Goal: Task Accomplishment & Management: Manage account settings

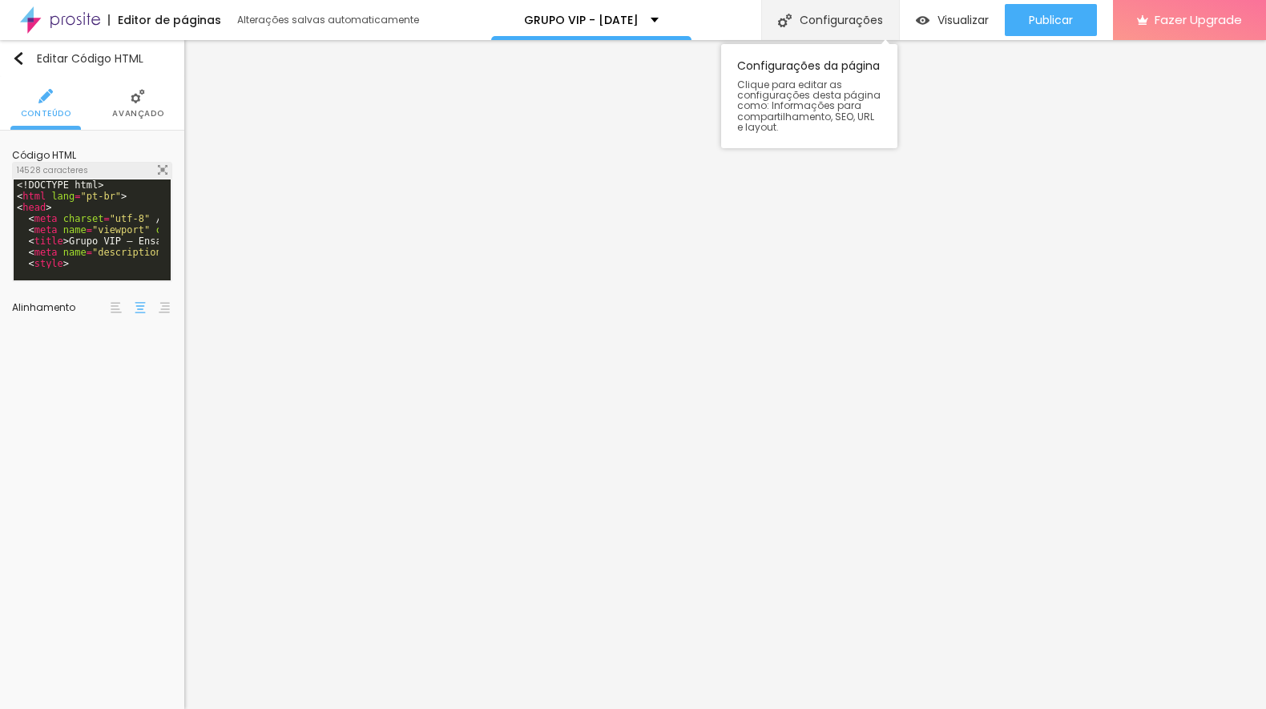
click at [803, 20] on div "Configurações" at bounding box center [830, 20] width 138 height 40
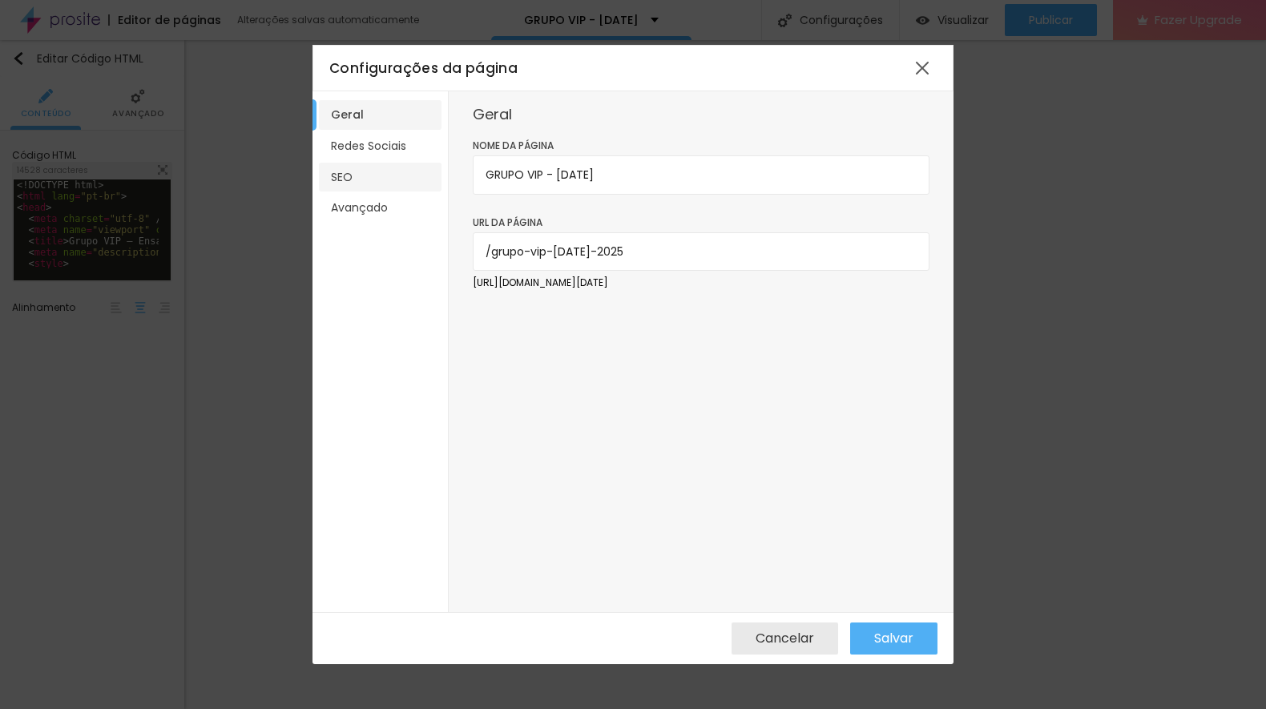
click at [360, 188] on li "SEO" at bounding box center [380, 178] width 123 height 30
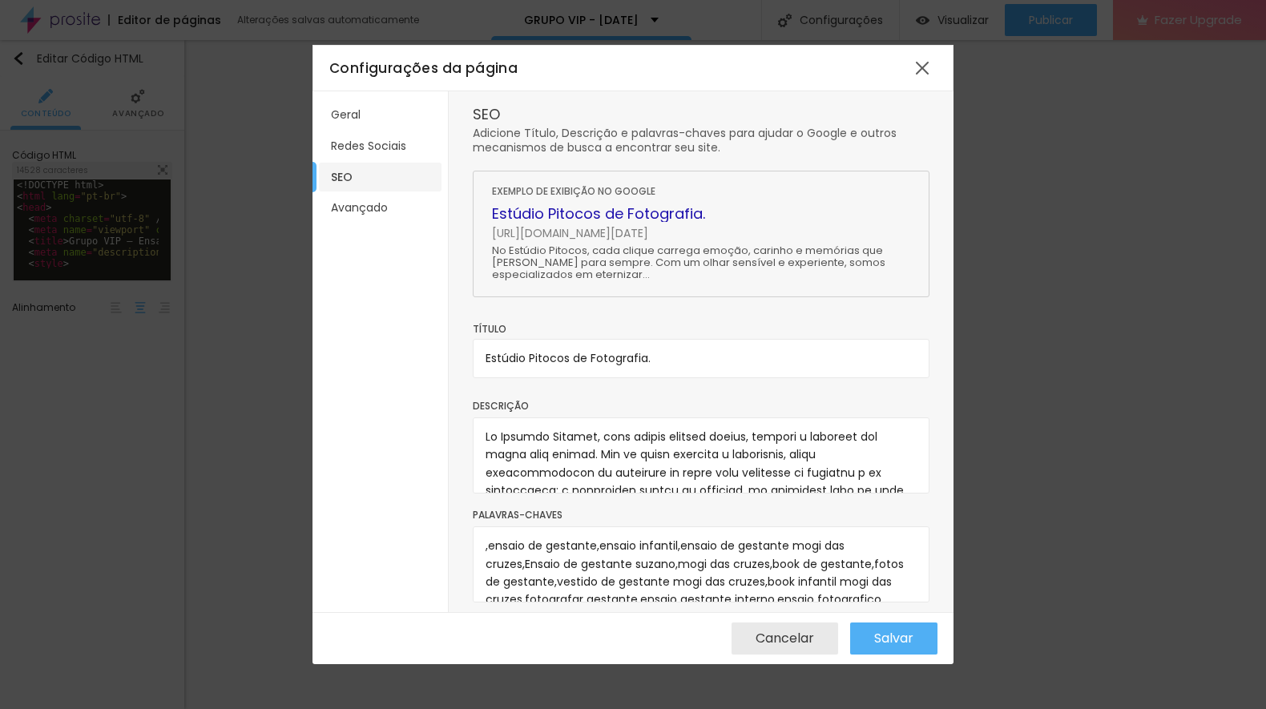
scroll to position [34, 0]
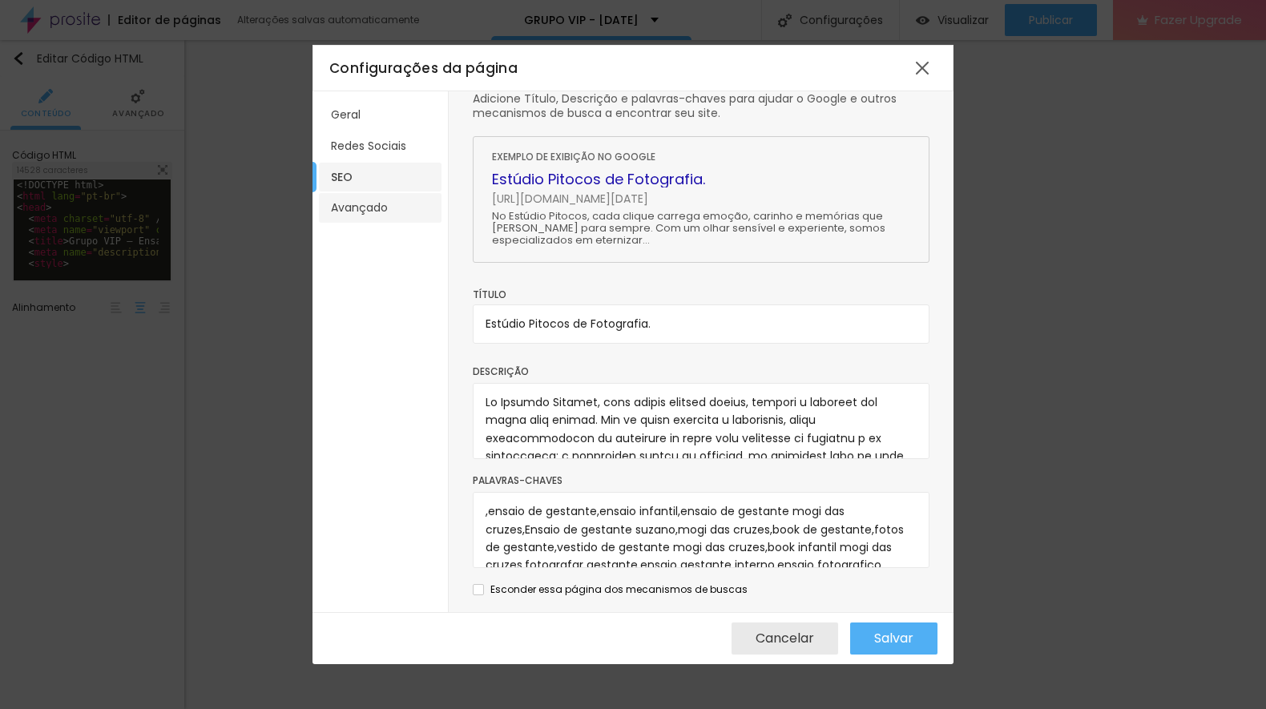
click at [373, 212] on li "Avançado" at bounding box center [380, 208] width 123 height 30
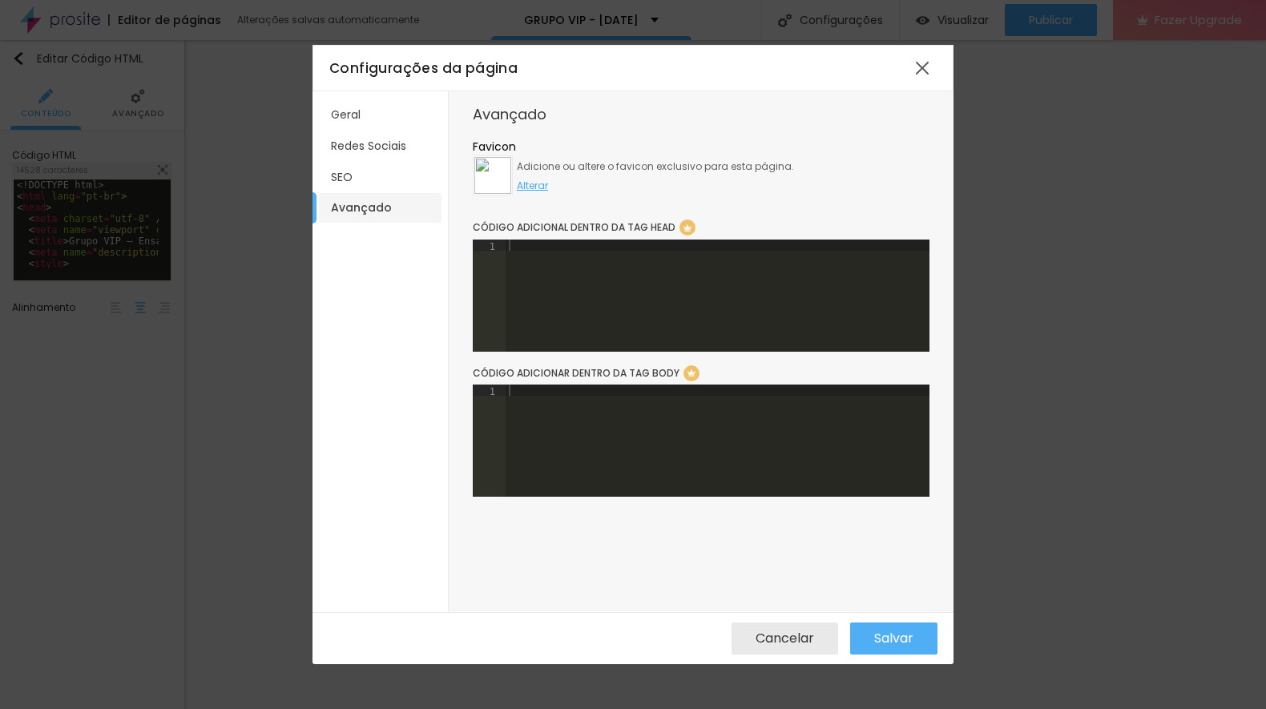
scroll to position [0, 0]
click at [392, 149] on li "Redes Sociais" at bounding box center [380, 146] width 123 height 30
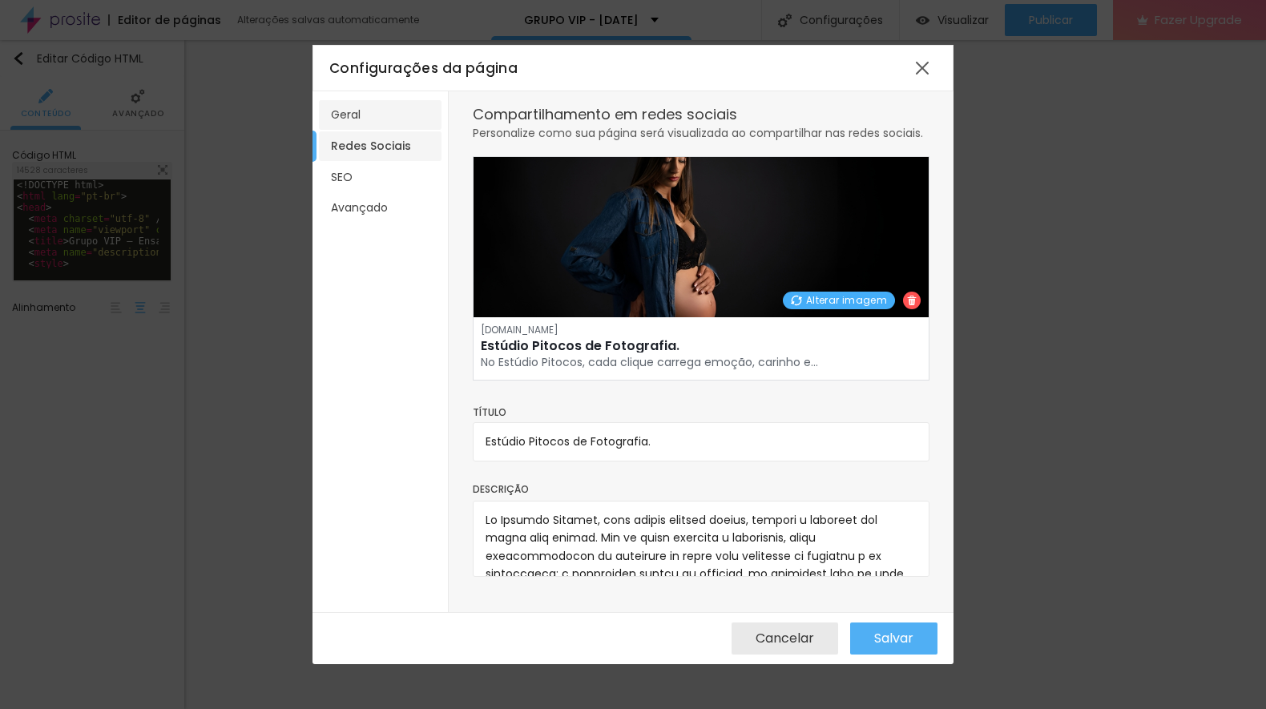
click at [343, 111] on li "Geral" at bounding box center [380, 115] width 123 height 30
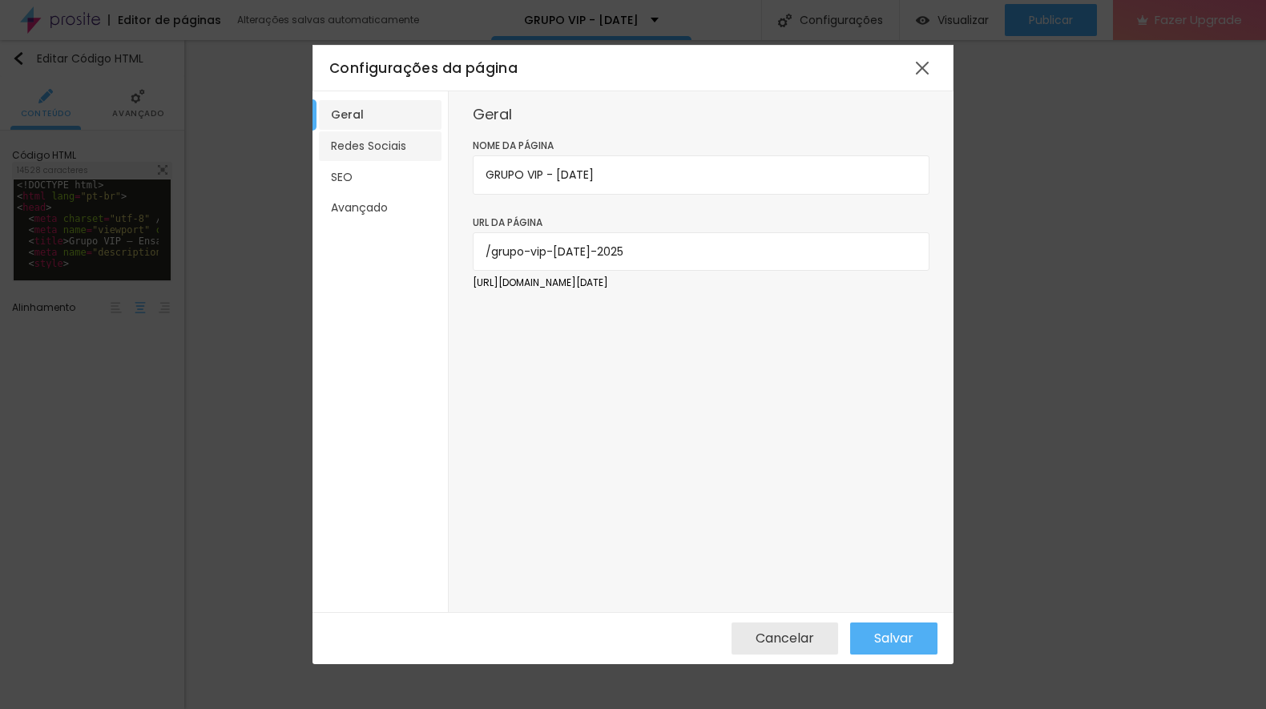
click at [358, 145] on li "Redes Sociais" at bounding box center [380, 146] width 123 height 30
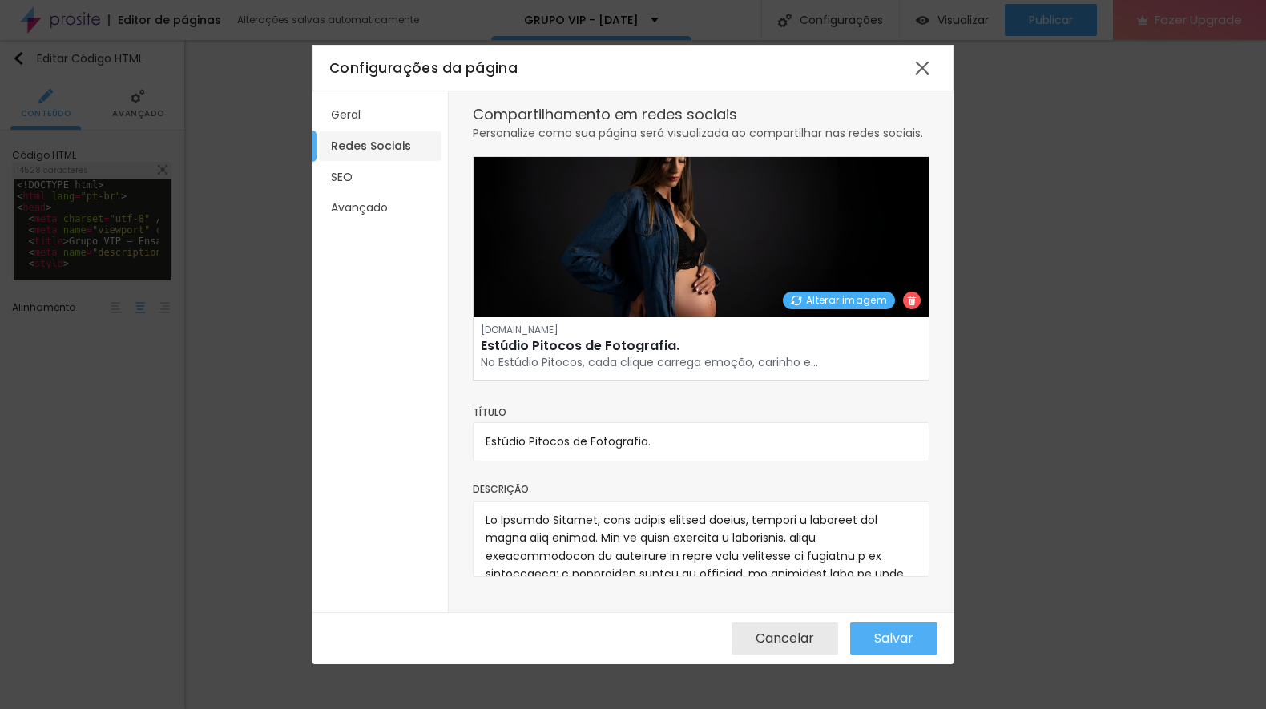
click at [848, 303] on span "Alterar imagem" at bounding box center [846, 300] width 81 height 14
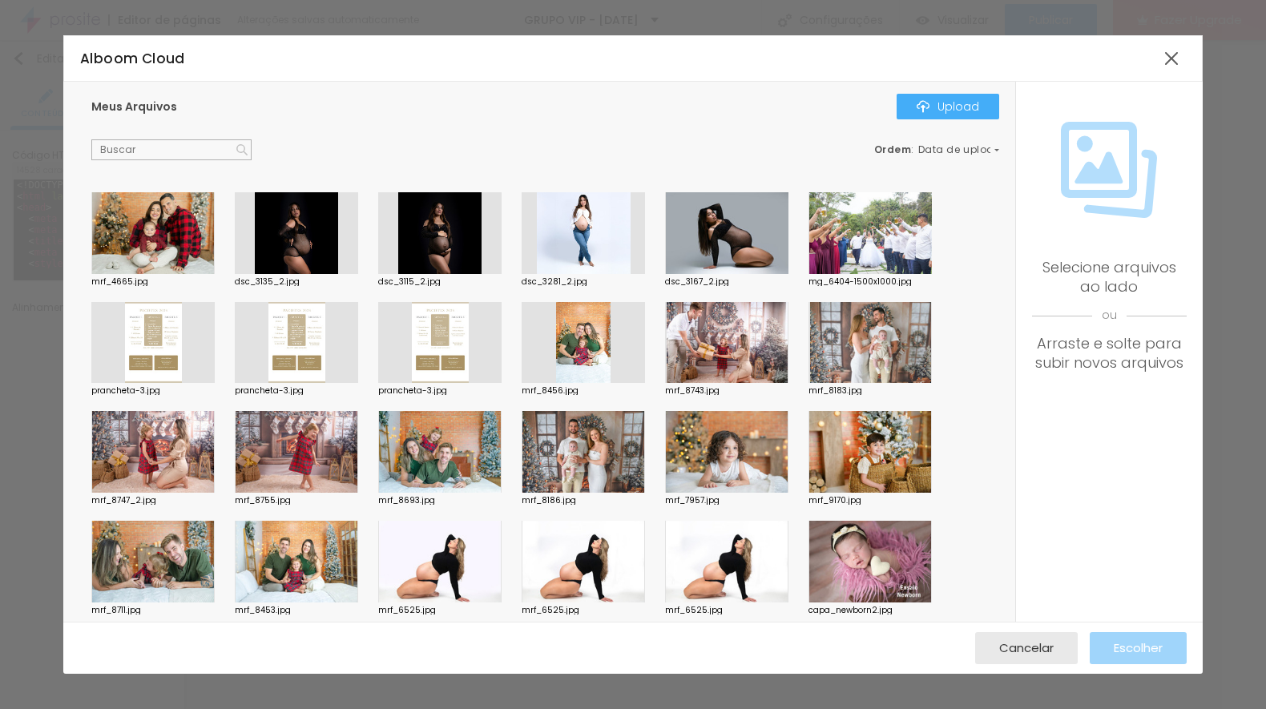
click at [941, 82] on div "Alboom Cloud" at bounding box center [633, 58] width 1140 height 46
click at [953, 113] on div "Upload" at bounding box center [948, 106] width 63 height 13
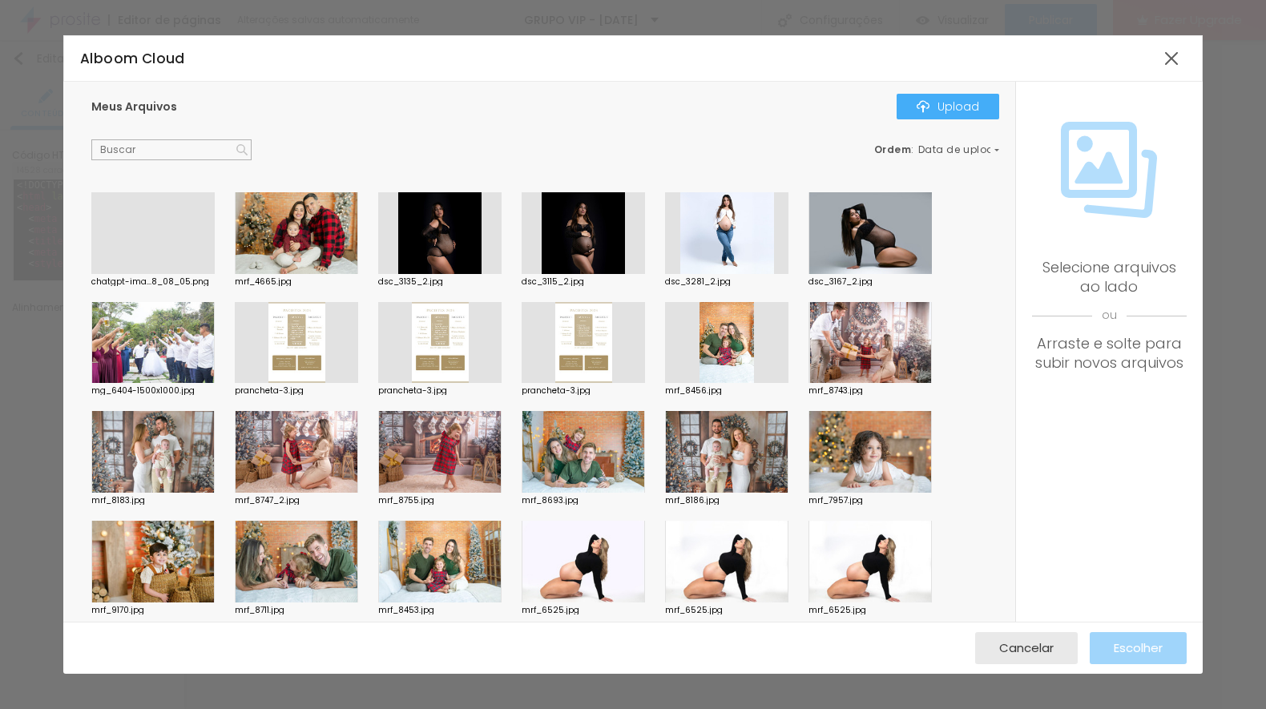
click at [175, 274] on div at bounding box center [152, 274] width 123 height 0
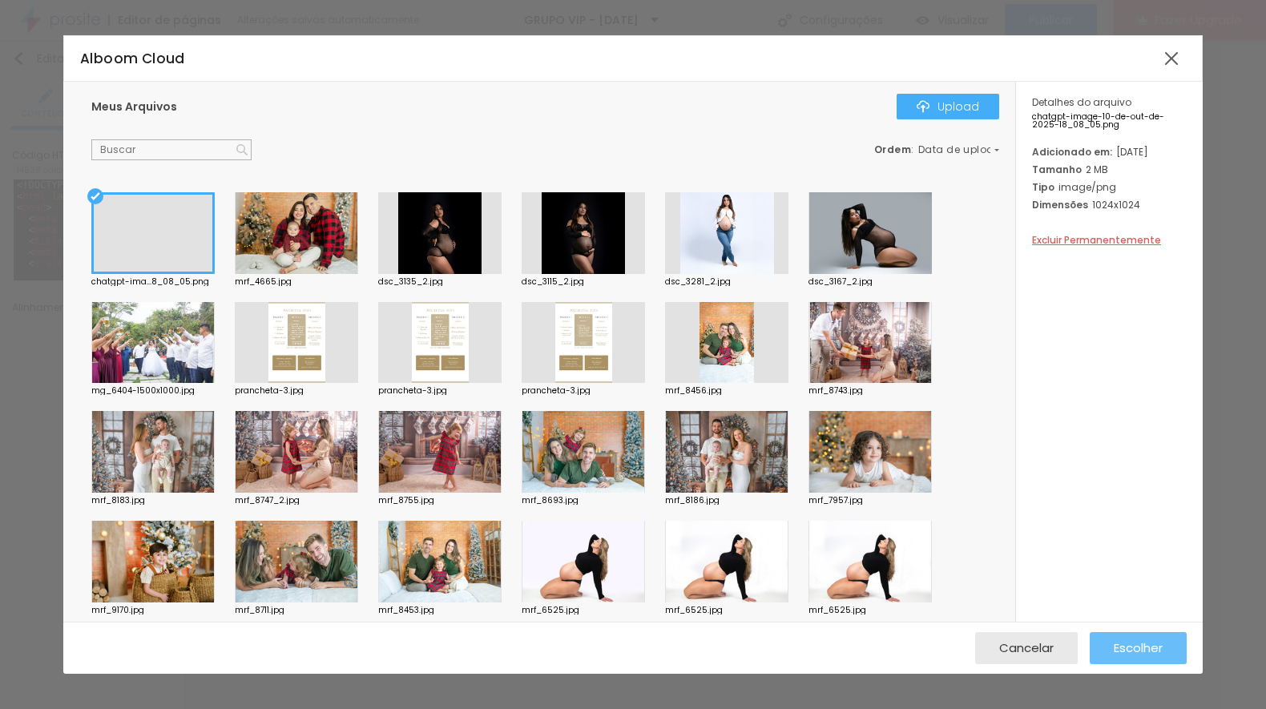
click at [1134, 646] on span "Escolher" at bounding box center [1138, 648] width 49 height 14
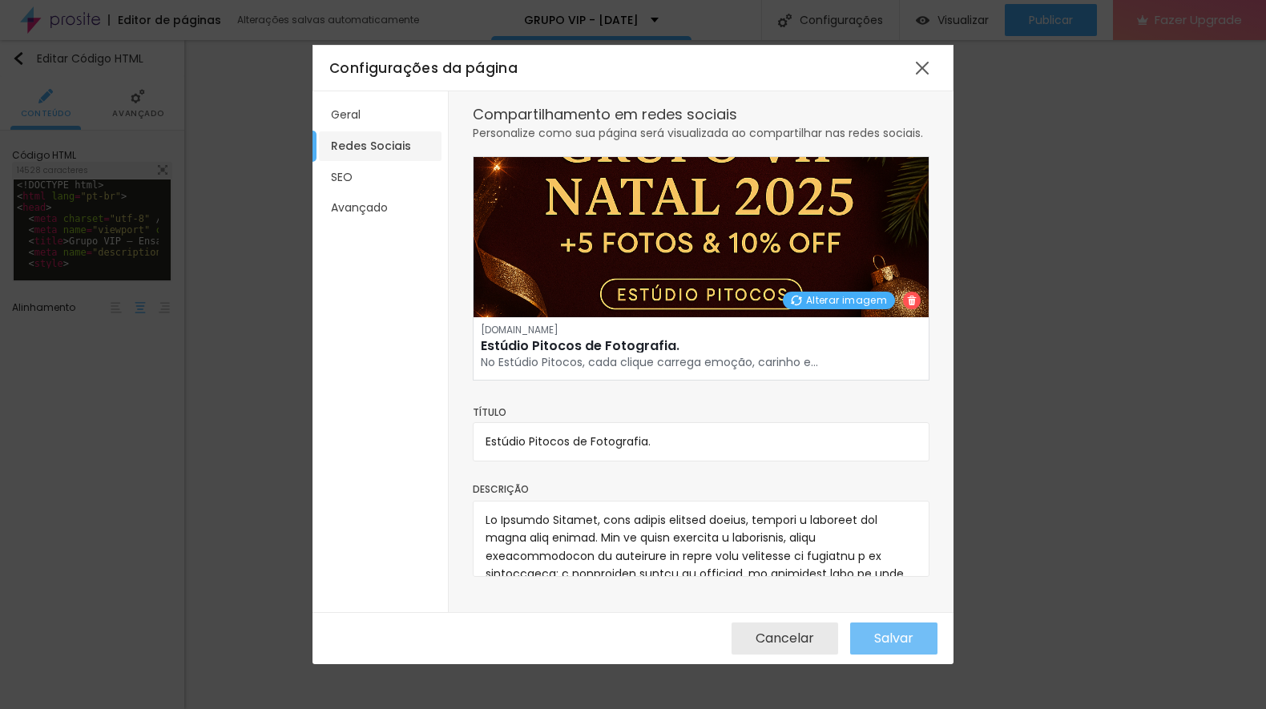
click at [901, 636] on span "Salvar" at bounding box center [893, 638] width 39 height 14
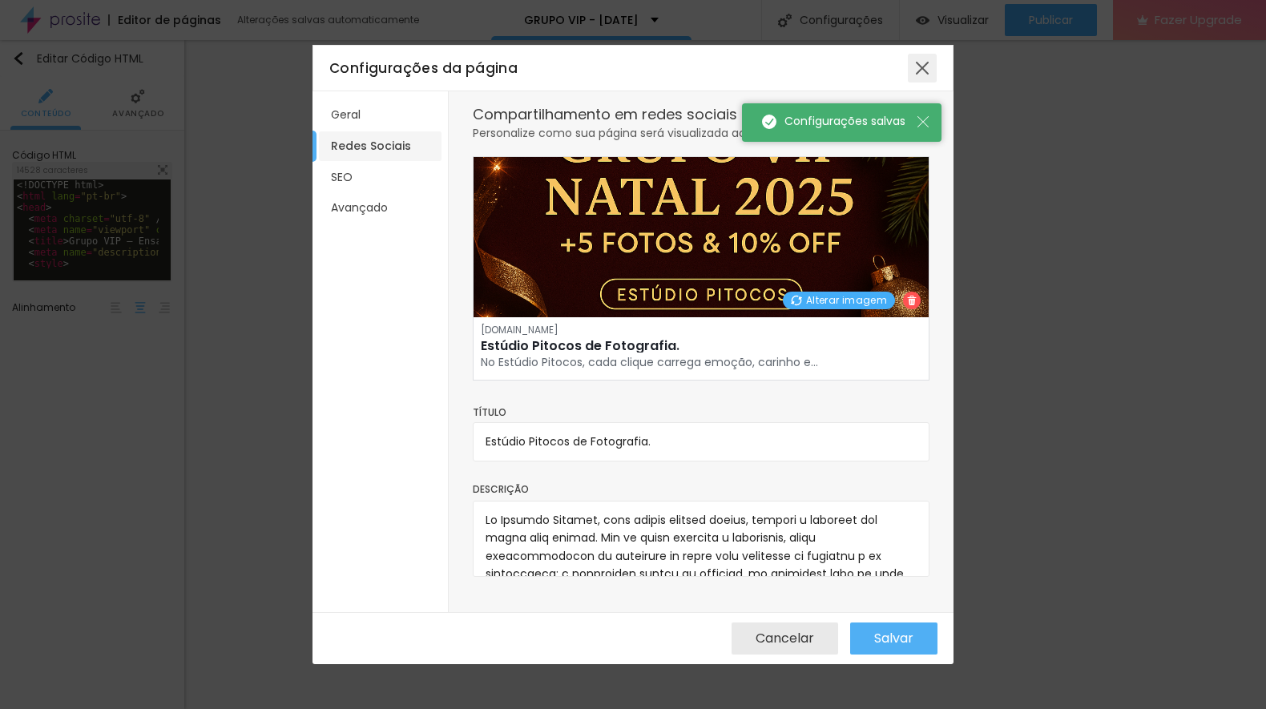
click at [922, 71] on div at bounding box center [922, 68] width 29 height 29
